Goal: Navigation & Orientation: Find specific page/section

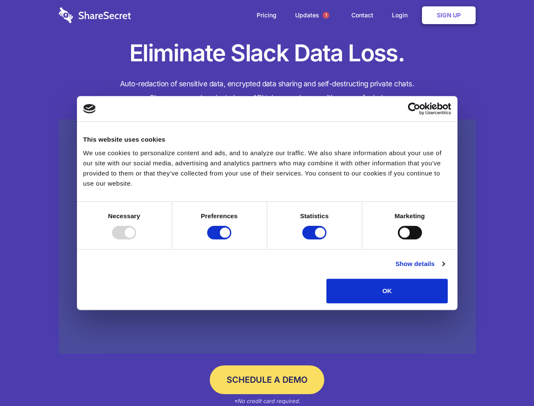
click at [136, 239] on div at bounding box center [124, 233] width 24 height 14
click at [231, 239] on input "Preferences" at bounding box center [219, 233] width 24 height 14
checkbox input "false"
click at [315, 239] on input "Statistics" at bounding box center [314, 233] width 24 height 14
checkbox input "false"
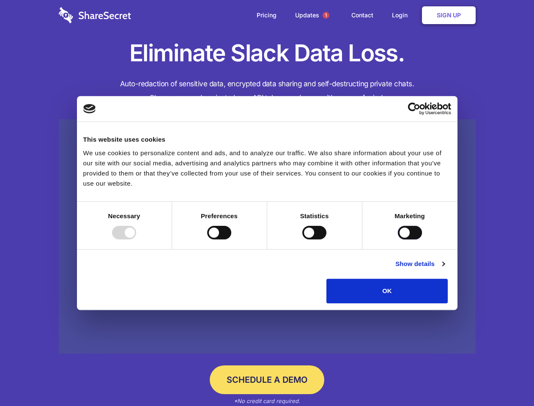
click at [398, 239] on input "Marketing" at bounding box center [410, 233] width 24 height 14
checkbox input "true"
click at [444, 269] on link "Show details" at bounding box center [419, 264] width 49 height 10
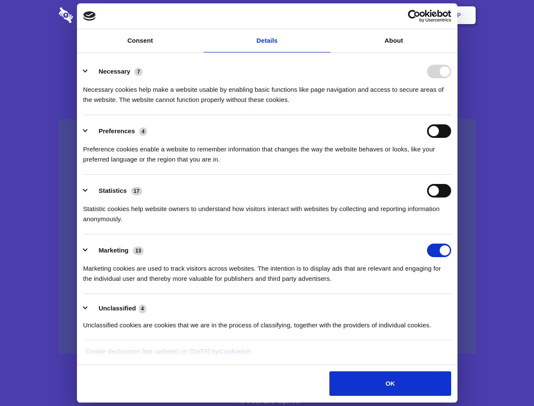
click at [451, 115] on li "Necessary 7 Necessary cookies help make a website usable by enabling basic func…" at bounding box center [267, 85] width 368 height 60
click at [325, 15] on span "1" at bounding box center [326, 15] width 7 height 7
